Goal: Information Seeking & Learning: Learn about a topic

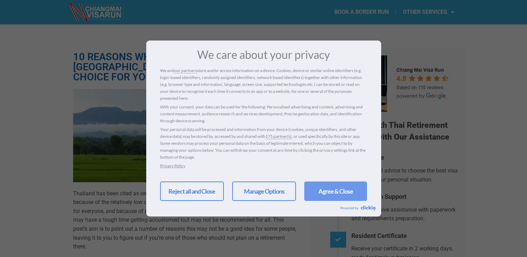
click at [340, 188] on link "Agree & Close" at bounding box center [335, 191] width 63 height 19
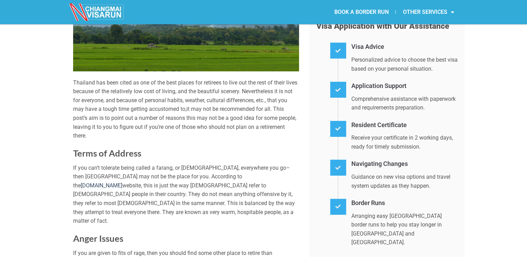
scroll to position [143, 0]
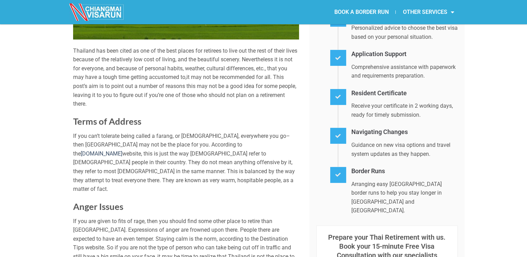
drag, startPoint x: 528, startPoint y: 254, endPoint x: 521, endPoint y: 52, distance: 202.4
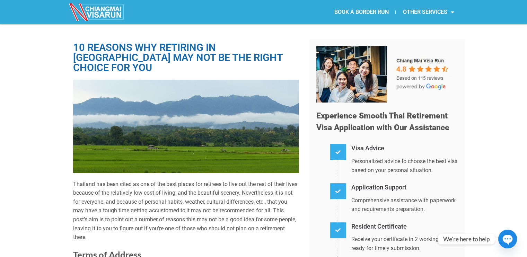
scroll to position [0, 0]
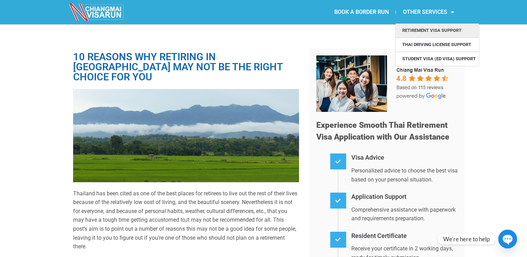
click at [435, 28] on link "Retirement Visa Support" at bounding box center [437, 31] width 83 height 14
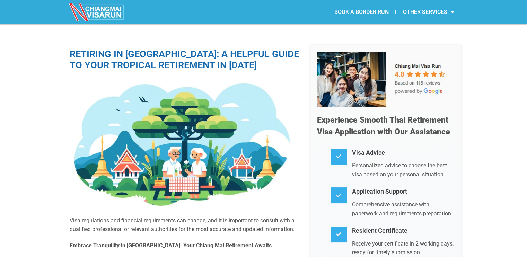
click at [349, 11] on link "BOOK A BORDER RUN" at bounding box center [361, 12] width 68 height 16
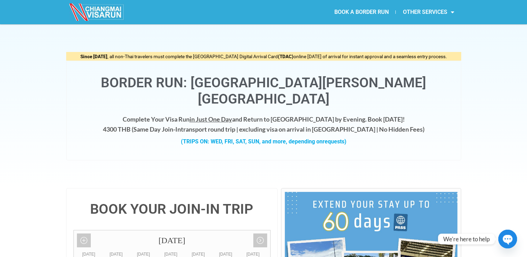
click at [294, 119] on div "Complete Your Visa Run in Just One Day and Return to Chiang Mai by Evening. Boo…" at bounding box center [263, 133] width 380 height 39
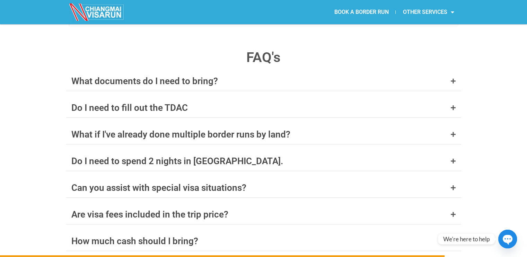
scroll to position [2704, 0]
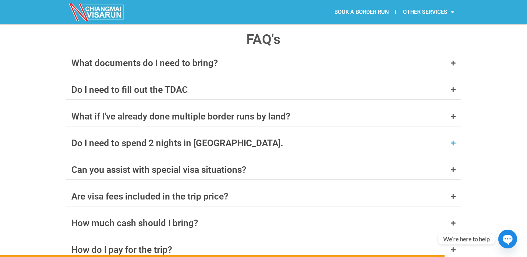
click at [454, 140] on icon at bounding box center [453, 143] width 6 height 6
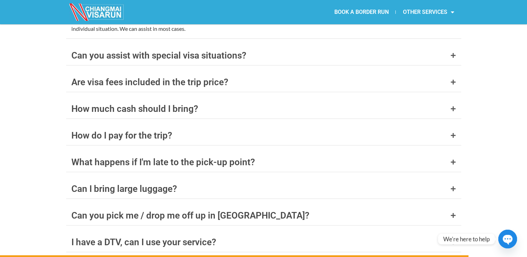
scroll to position [2884, 0]
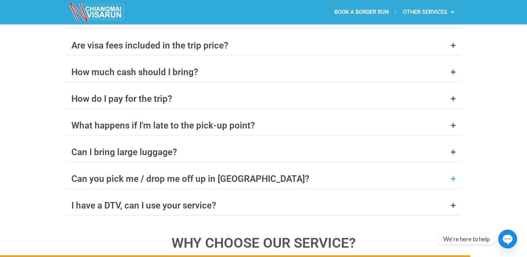
click at [453, 176] on icon at bounding box center [453, 179] width 6 height 6
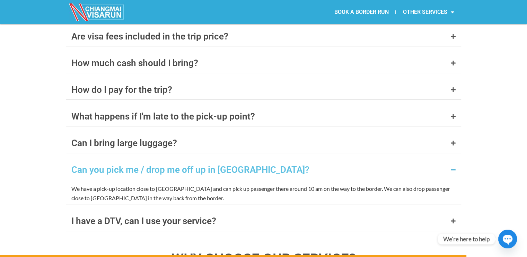
scroll to position [2855, 0]
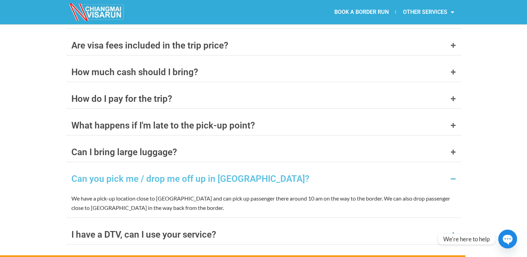
click at [455, 232] on icon at bounding box center [453, 235] width 6 height 6
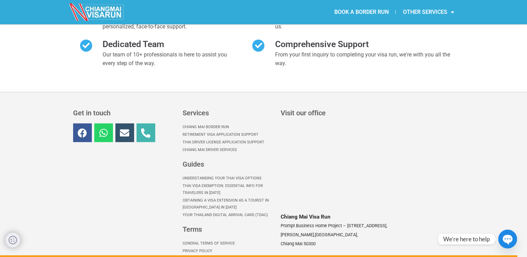
scroll to position [3224, 0]
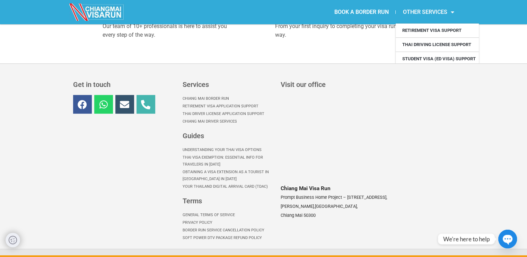
click at [433, 14] on link "OTHER SERVICES" at bounding box center [428, 12] width 65 height 16
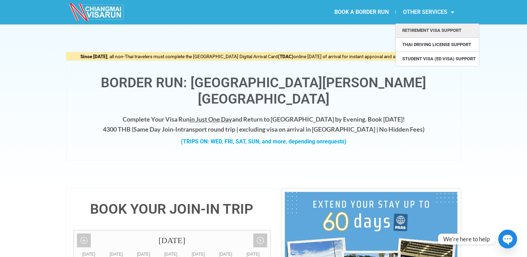
click at [419, 34] on link "Retirement Visa Support" at bounding box center [437, 31] width 83 height 14
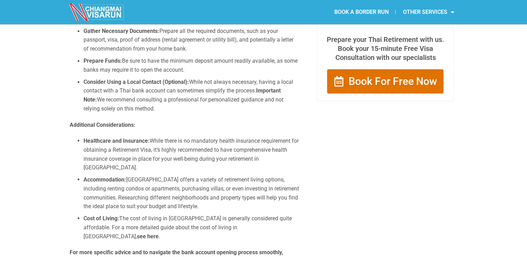
scroll to position [1223, 0]
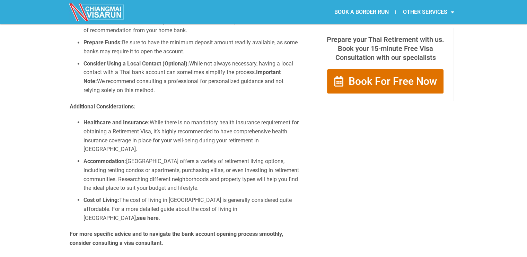
click at [159, 214] on strong "see here" at bounding box center [148, 217] width 22 height 7
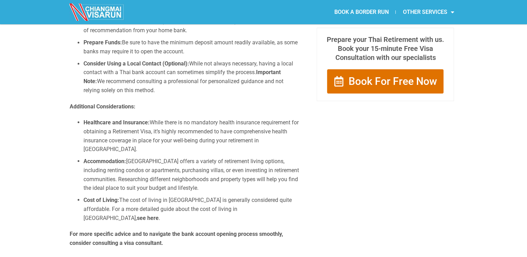
click at [159, 214] on strong "see here" at bounding box center [148, 217] width 22 height 7
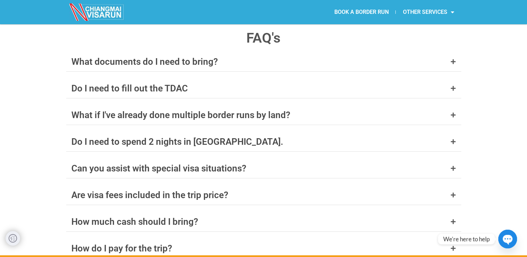
scroll to position [3109, 0]
